Goal: Information Seeking & Learning: Stay updated

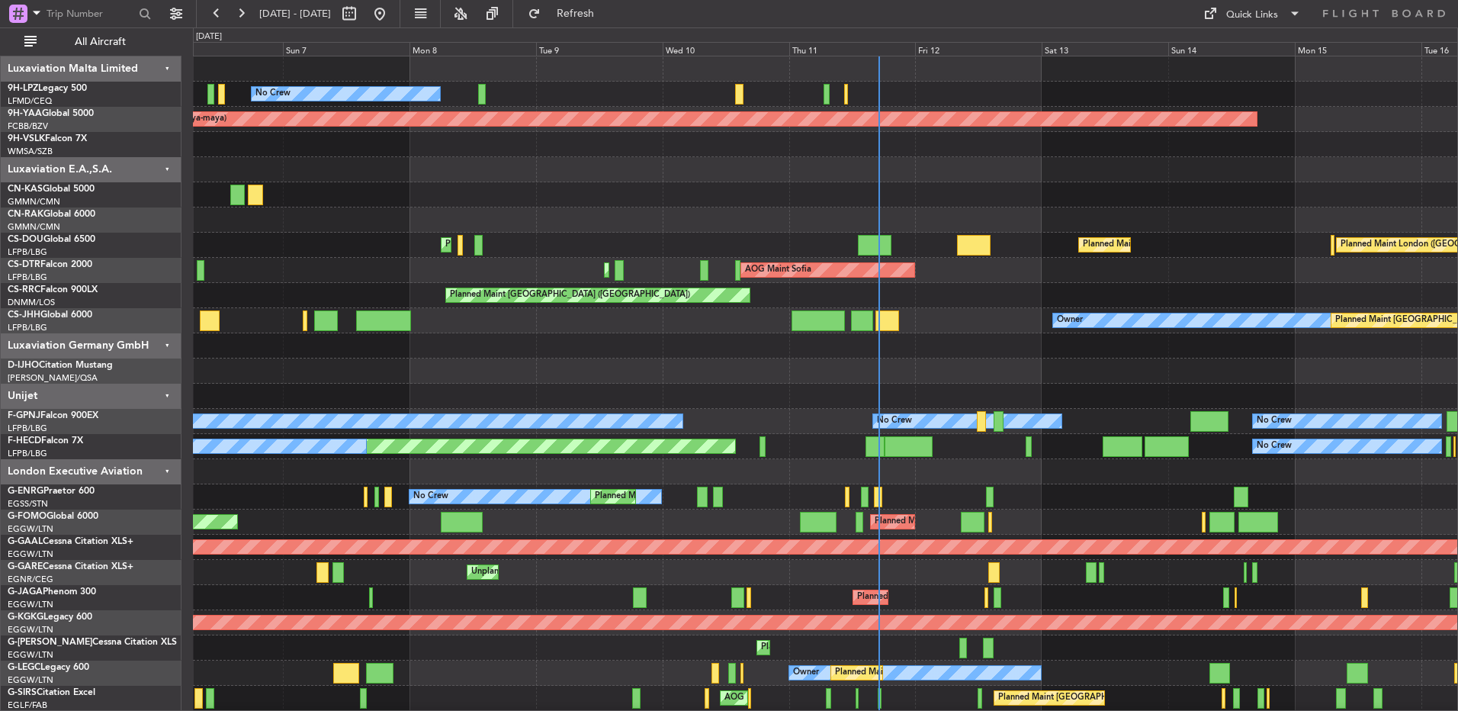
click at [808, 156] on div at bounding box center [825, 144] width 1264 height 25
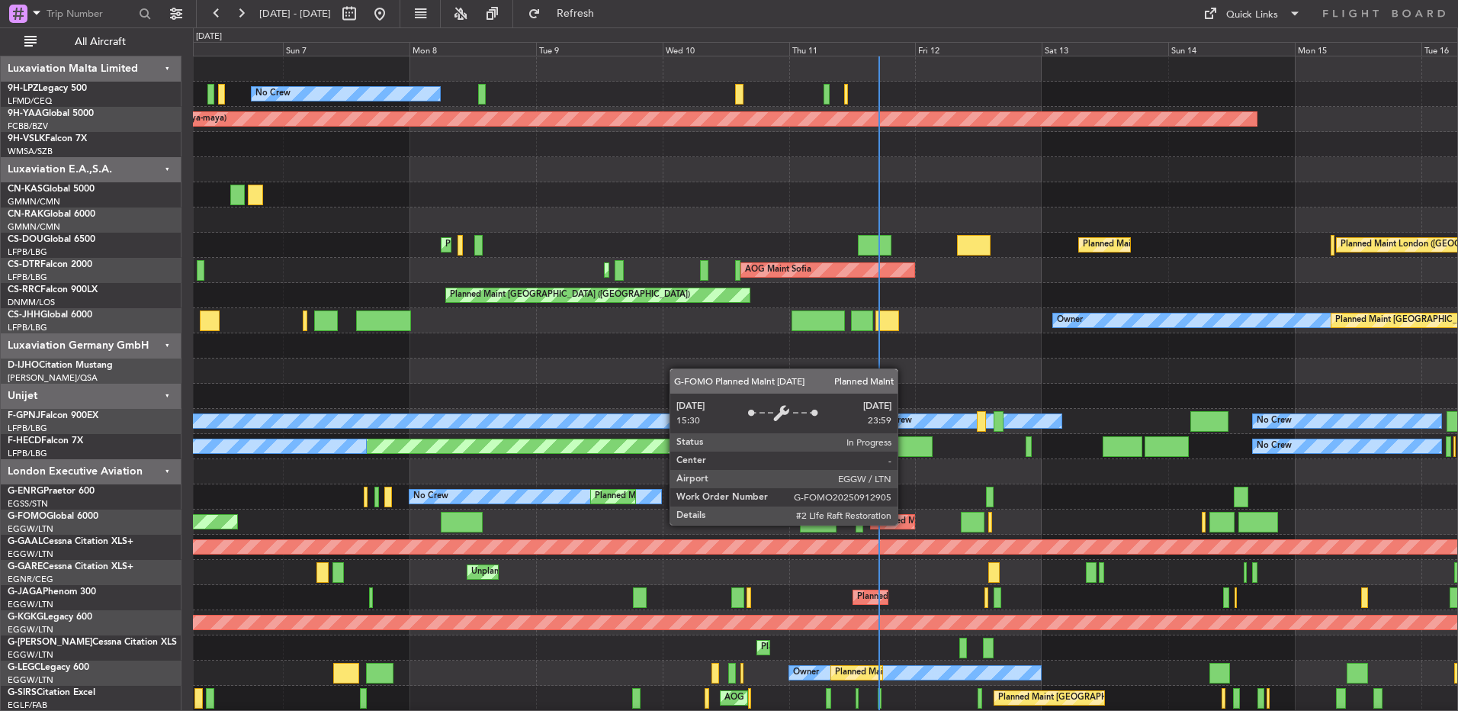
click at [904, 524] on div "Planned Maint [GEOGRAPHIC_DATA] ([GEOGRAPHIC_DATA])" at bounding box center [995, 521] width 240 height 23
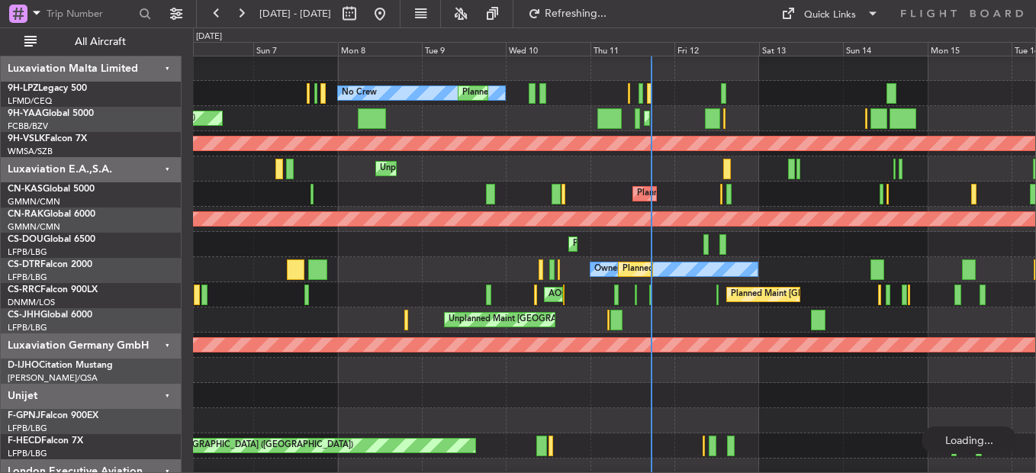
scroll to position [403, 0]
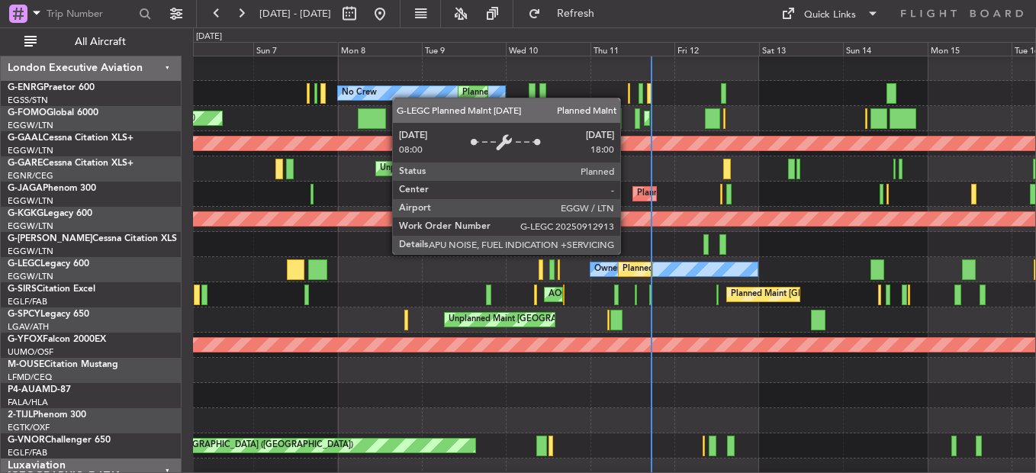
click at [627, 267] on div "Planned Maint [GEOGRAPHIC_DATA] ([GEOGRAPHIC_DATA])" at bounding box center [742, 269] width 240 height 23
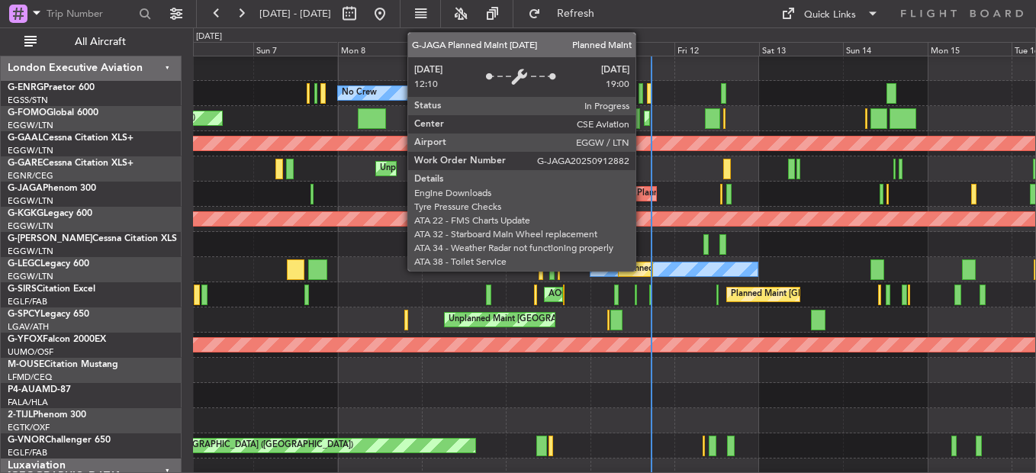
click at [642, 189] on div "Planned Maint [GEOGRAPHIC_DATA] ([GEOGRAPHIC_DATA])" at bounding box center [757, 193] width 240 height 23
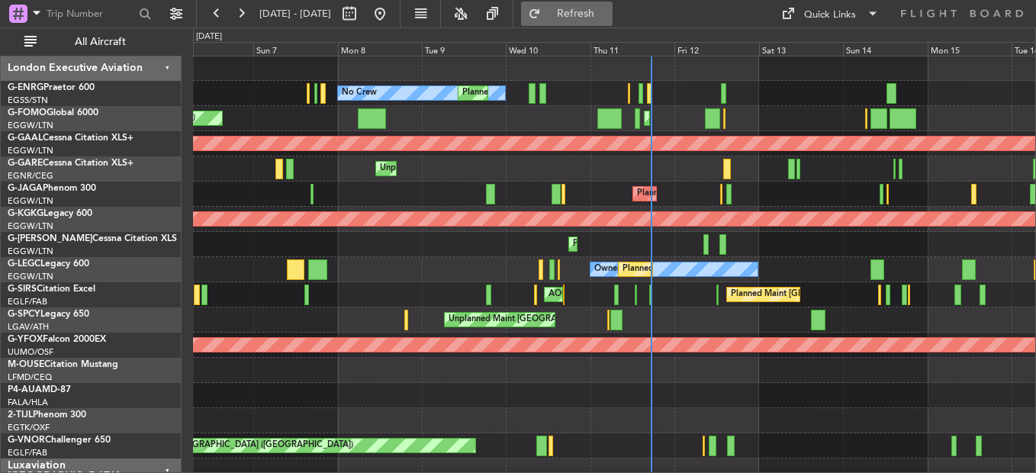
click at [601, 11] on span "Refresh" at bounding box center [576, 13] width 64 height 11
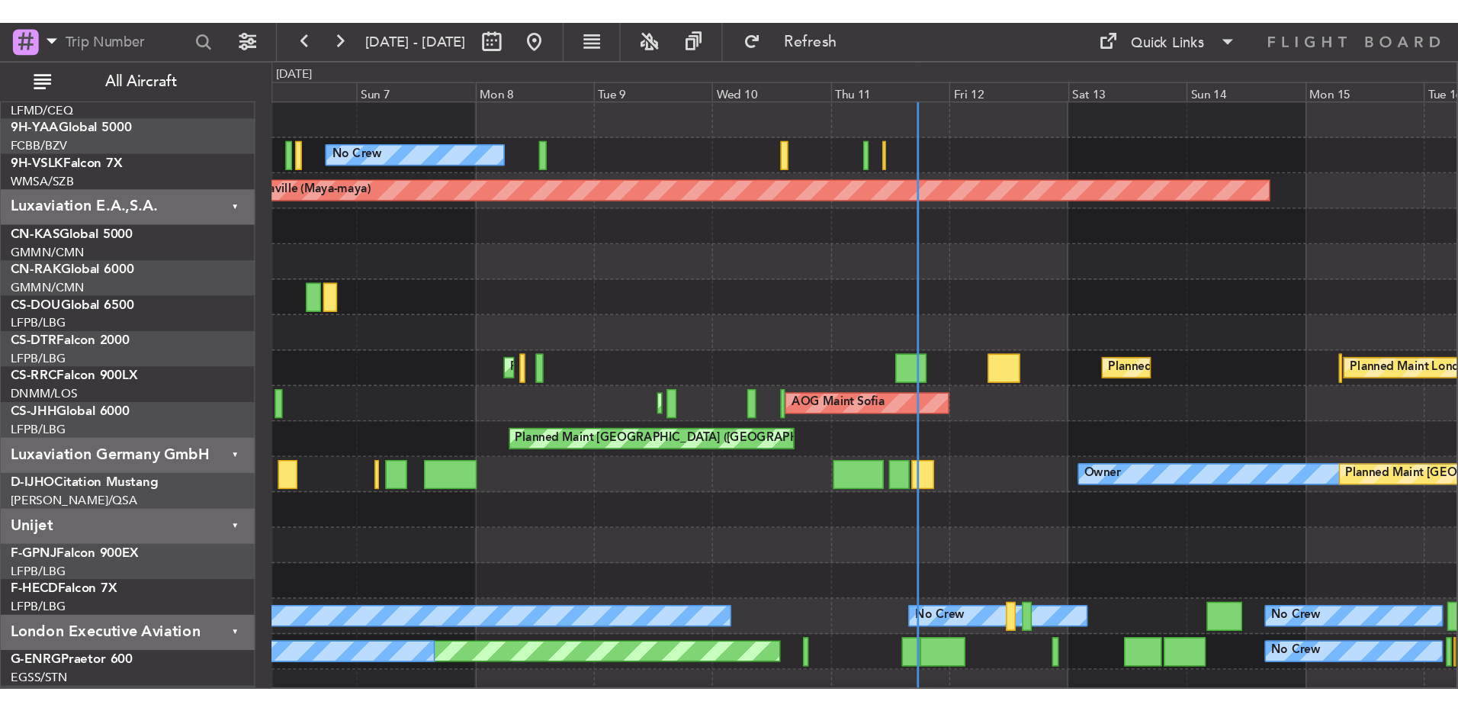
scroll to position [0, 0]
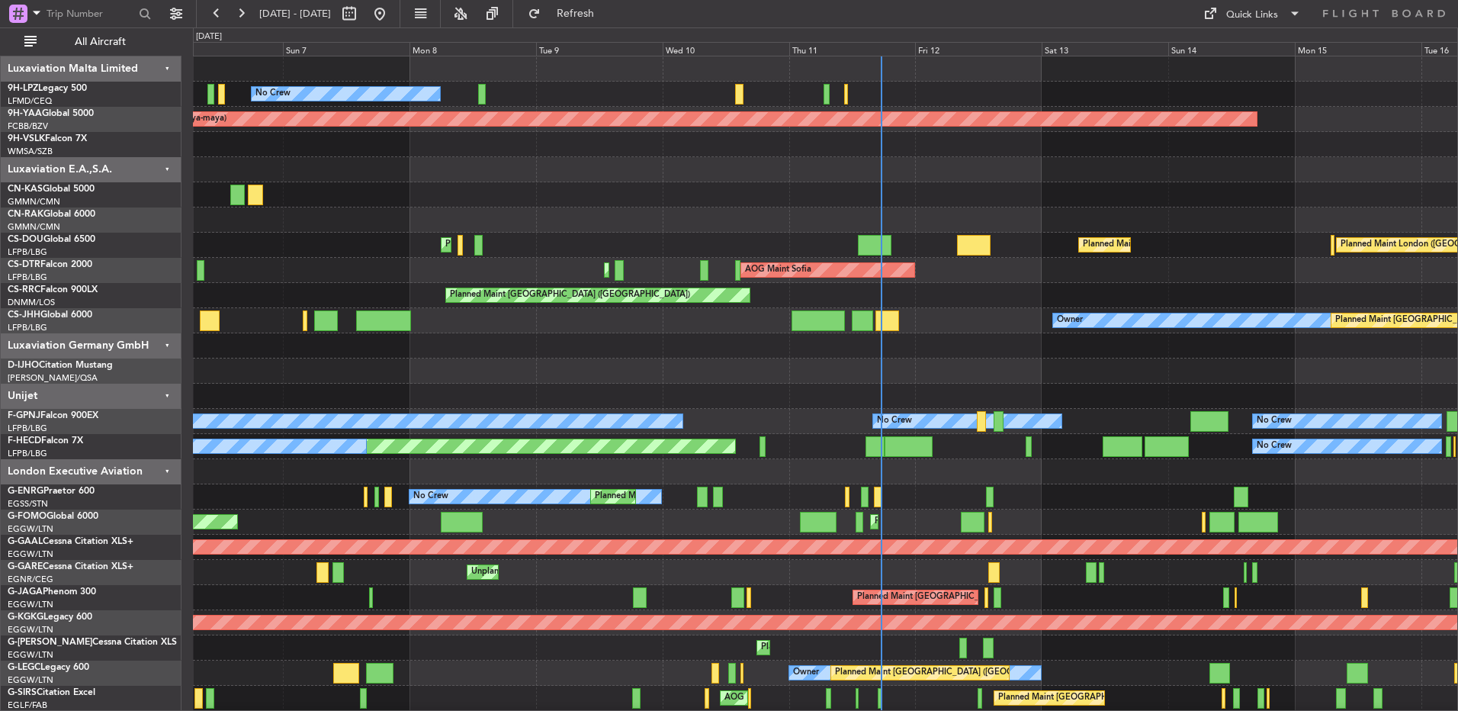
click at [746, 245] on div "Planned Maint London (Biggin Hill) Planned Maint Paris (Le Bourget) Planned Mai…" at bounding box center [825, 245] width 1264 height 25
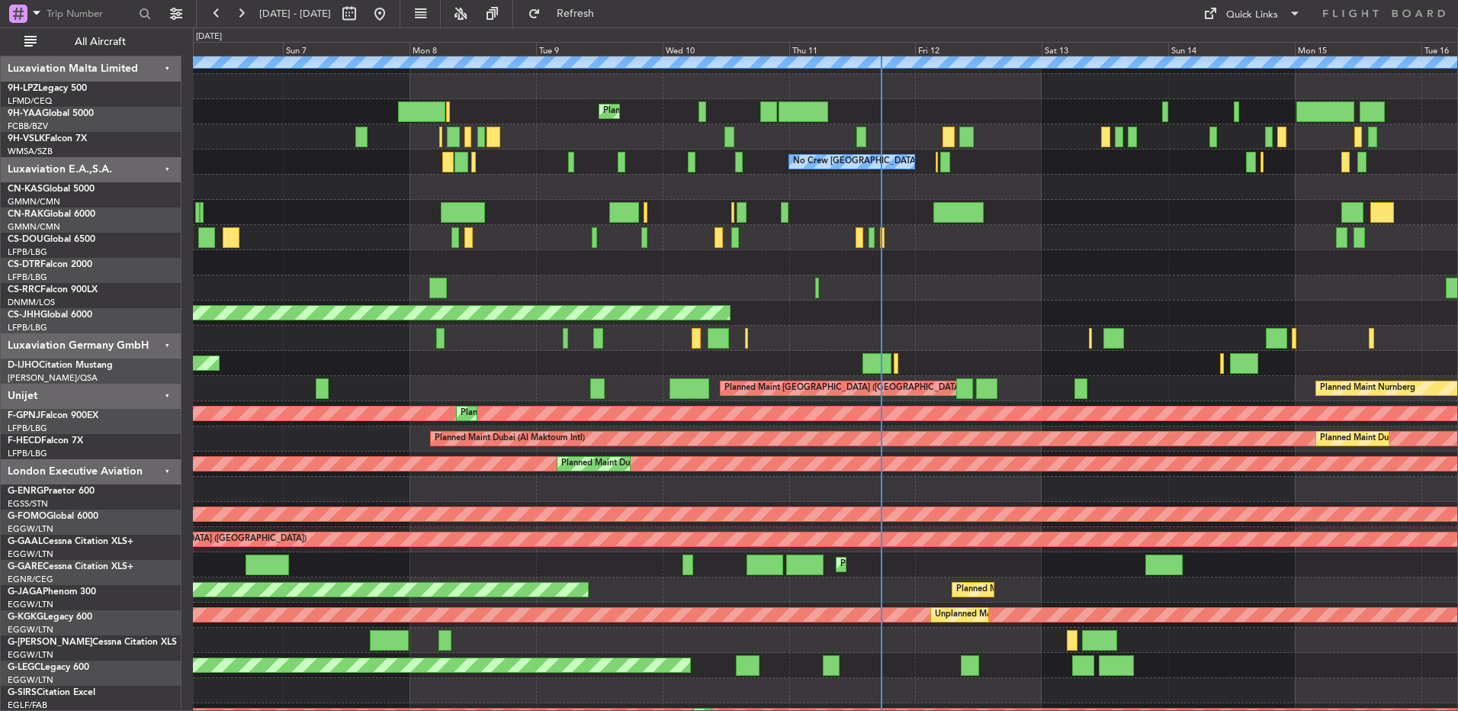
scroll to position [1291, 0]
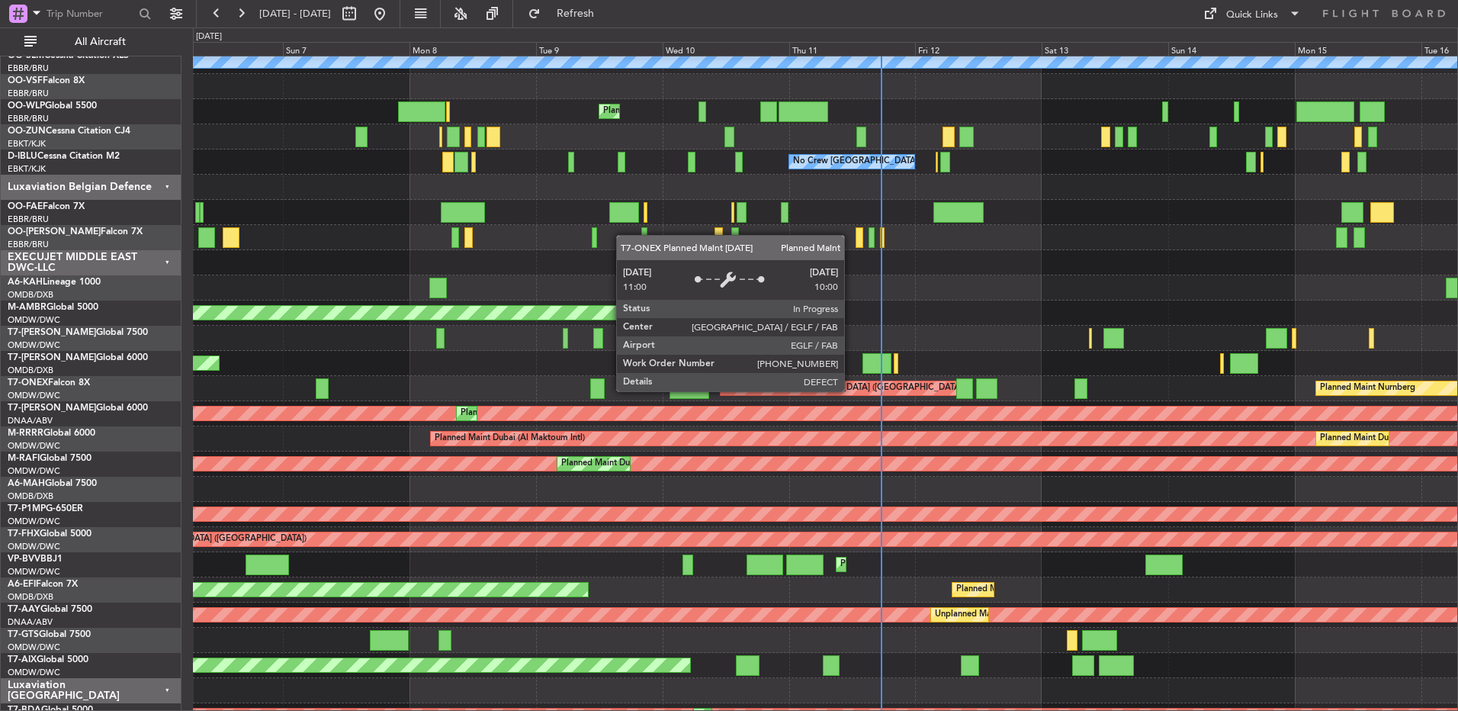
click at [851, 390] on div "Planned Maint [GEOGRAPHIC_DATA] ([GEOGRAPHIC_DATA])" at bounding box center [844, 388] width 240 height 23
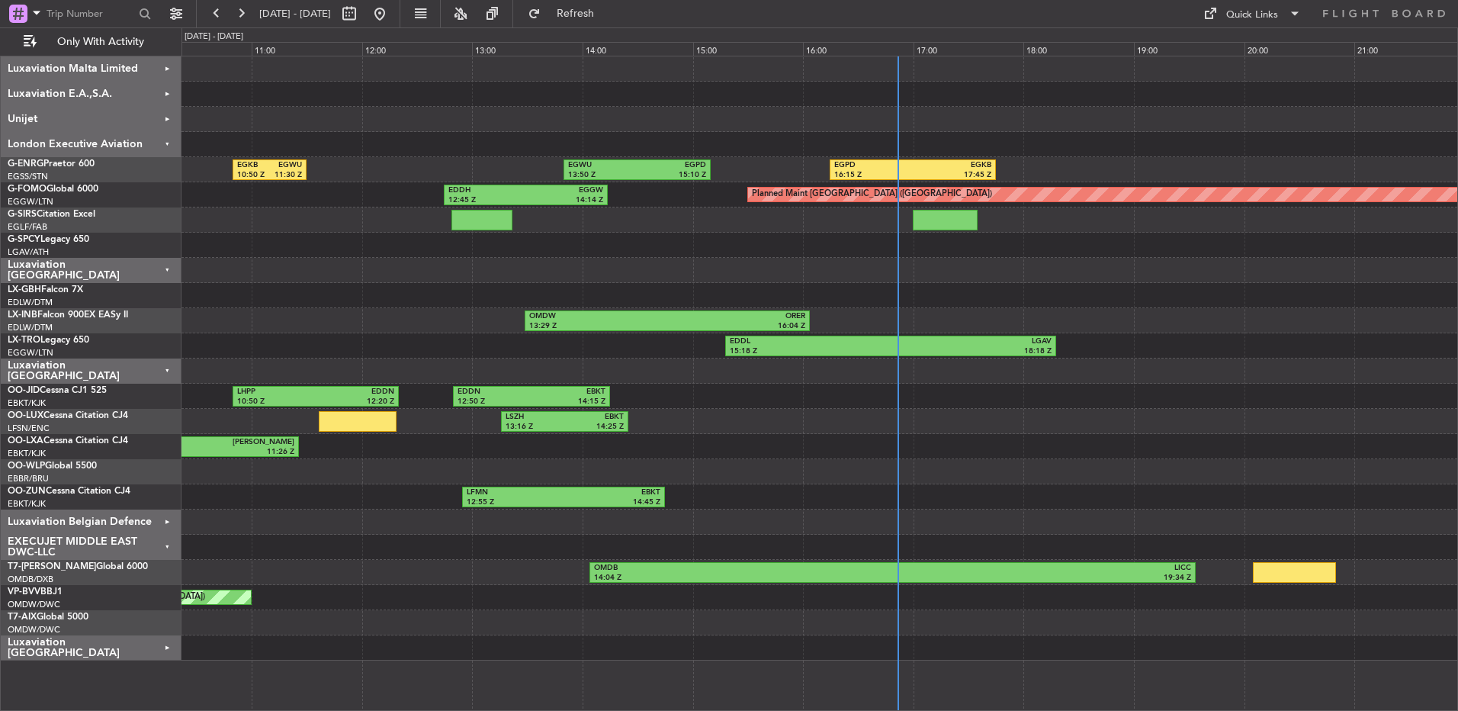
click at [415, 255] on div "LGMK 06:00 Z EDDF 09:10 Z" at bounding box center [819, 245] width 1276 height 25
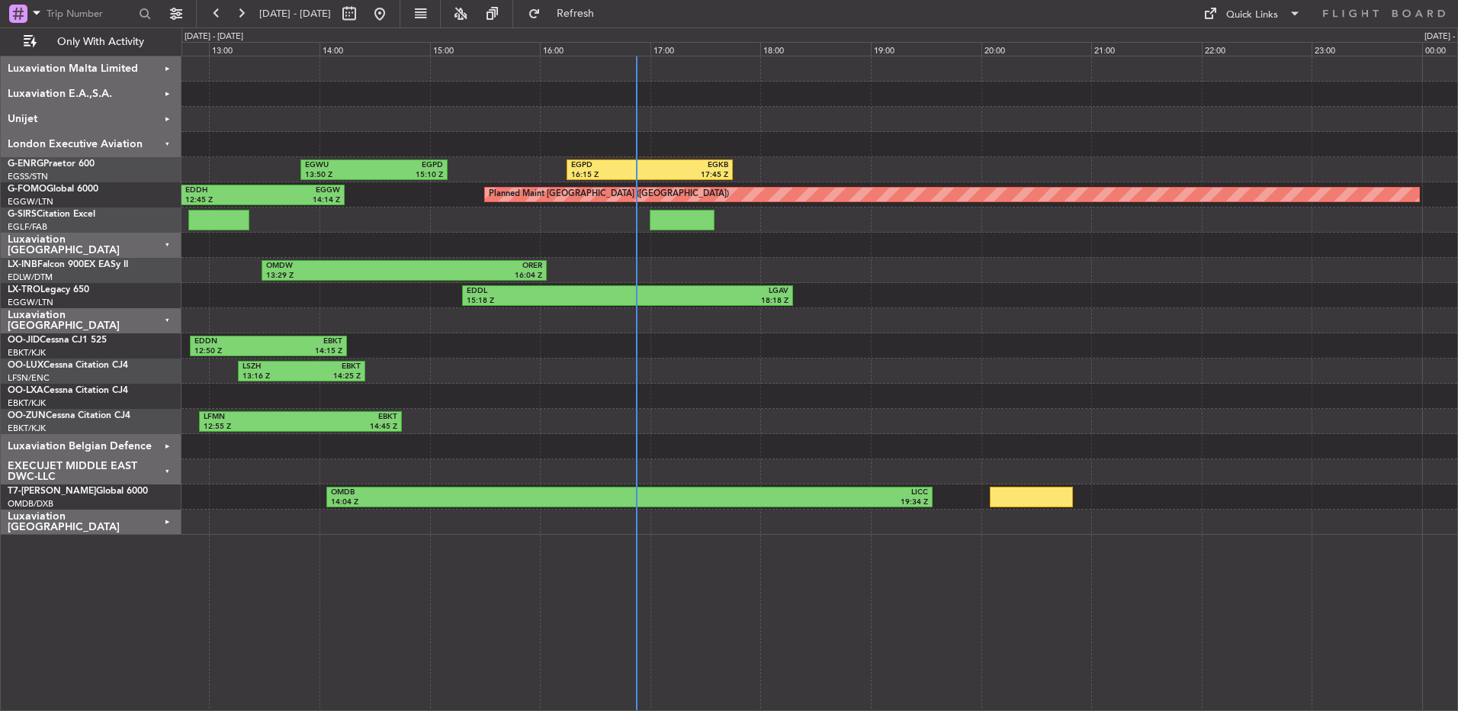
click at [747, 456] on div at bounding box center [819, 446] width 1276 height 25
